Goal: Task Accomplishment & Management: Manage account settings

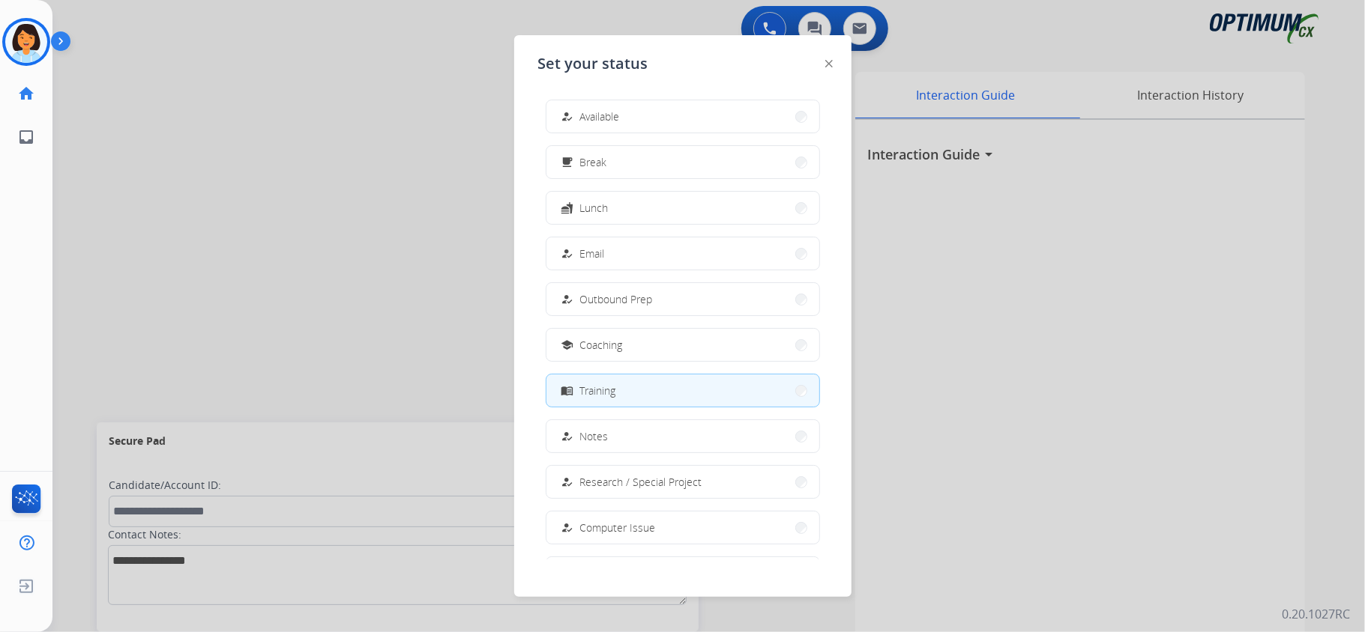
click at [644, 97] on div "how_to_reg Available free_breakfast Break fastfood Lunch how_to_reg Email how_t…" at bounding box center [682, 324] width 289 height 472
click at [647, 106] on button "how_to_reg Available" at bounding box center [682, 116] width 273 height 32
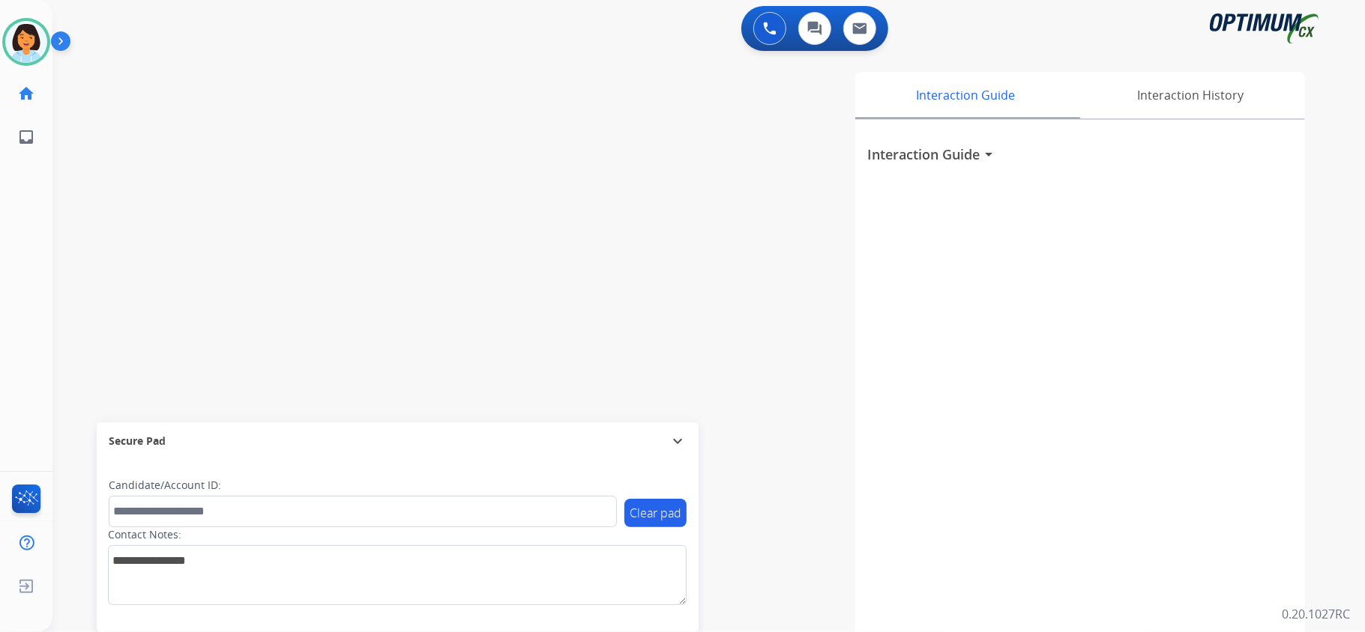
click at [862, 453] on div "Interaction Guide arrow_drop_down" at bounding box center [1080, 399] width 450 height 559
click at [12, 46] on img at bounding box center [26, 42] width 42 height 42
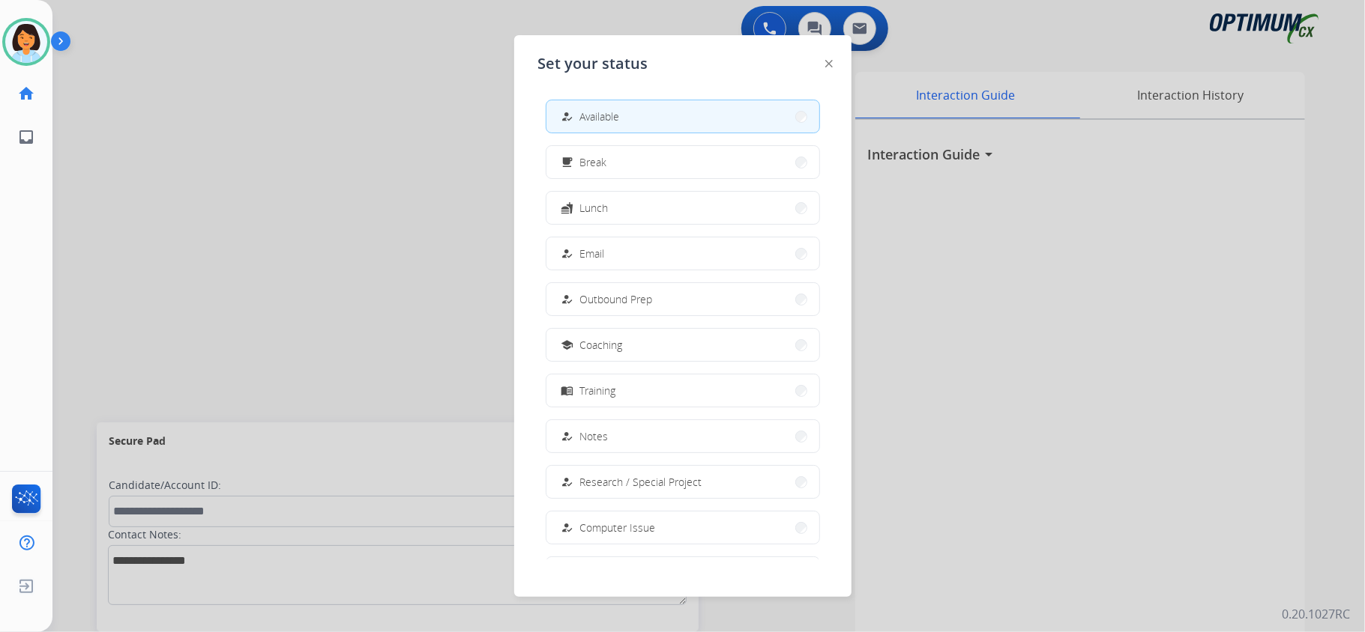
scroll to position [141, 0]
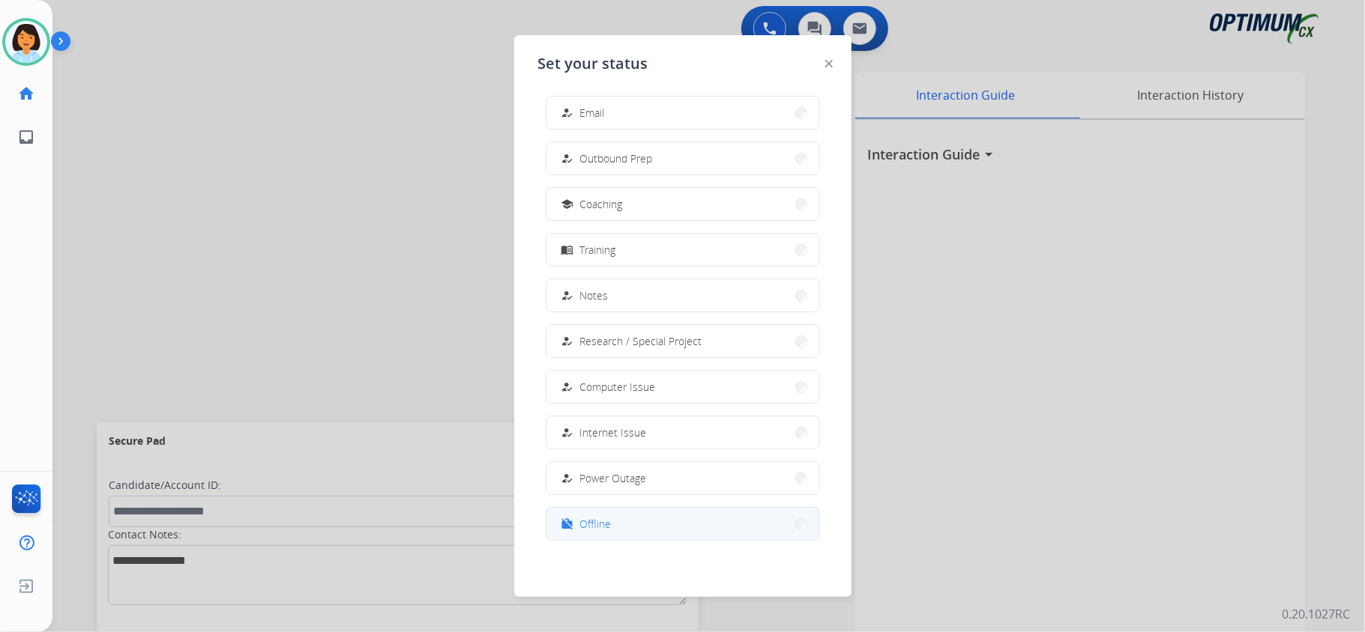
click at [588, 532] on div "work_off Offline" at bounding box center [584, 525] width 53 height 18
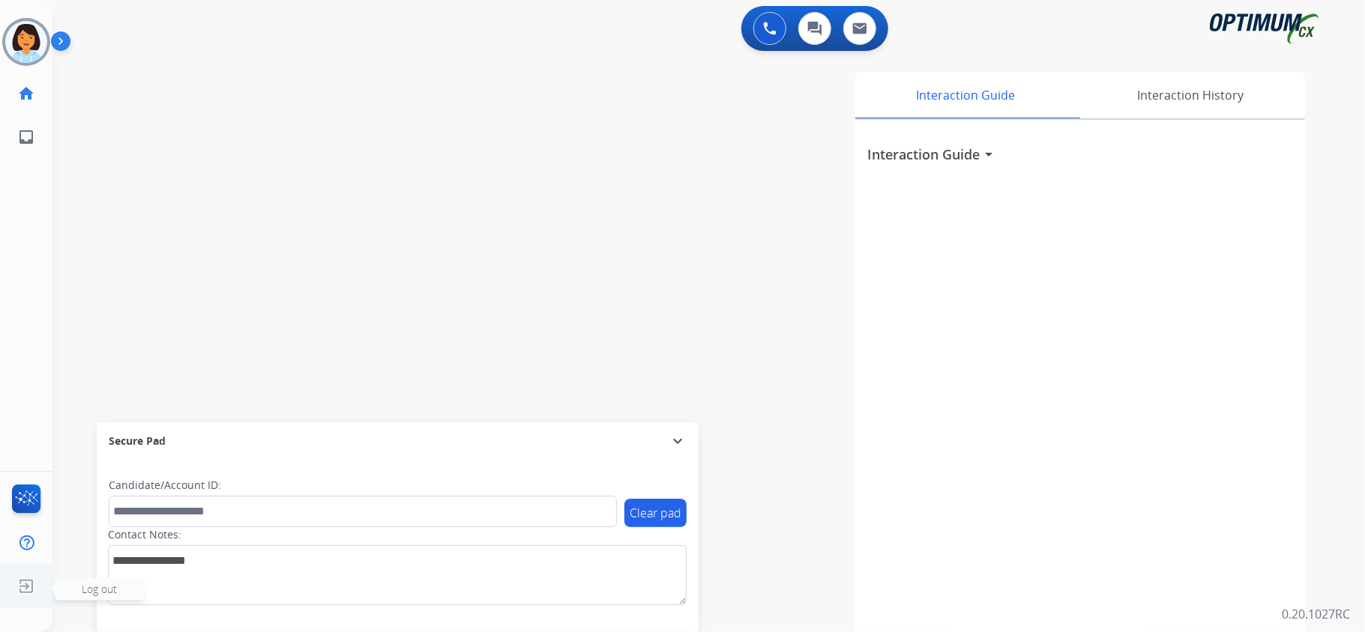
click at [15, 580] on img at bounding box center [26, 587] width 27 height 28
click at [25, 595] on img at bounding box center [26, 587] width 27 height 28
